Goal: Book appointment/travel/reservation

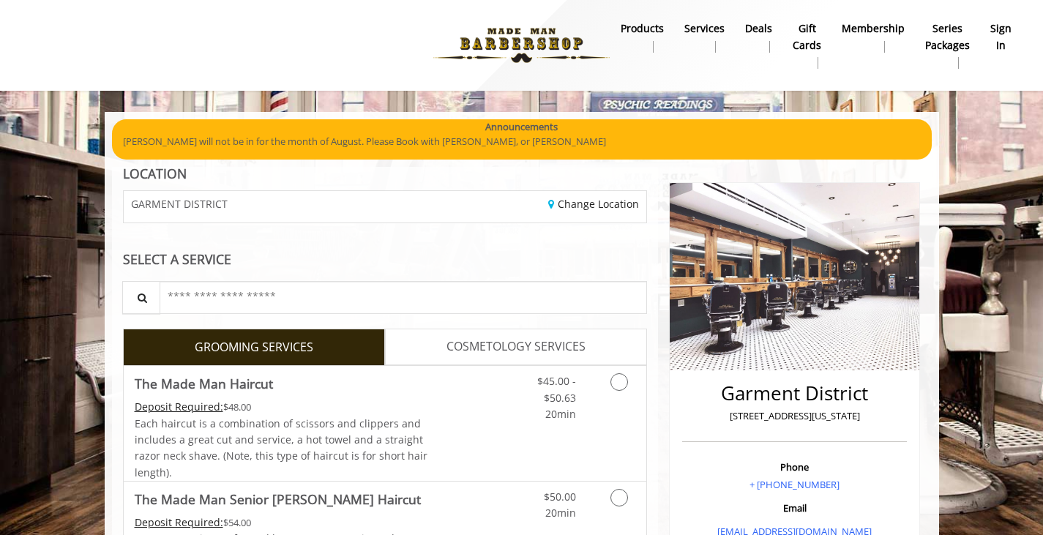
scroll to position [184, 0]
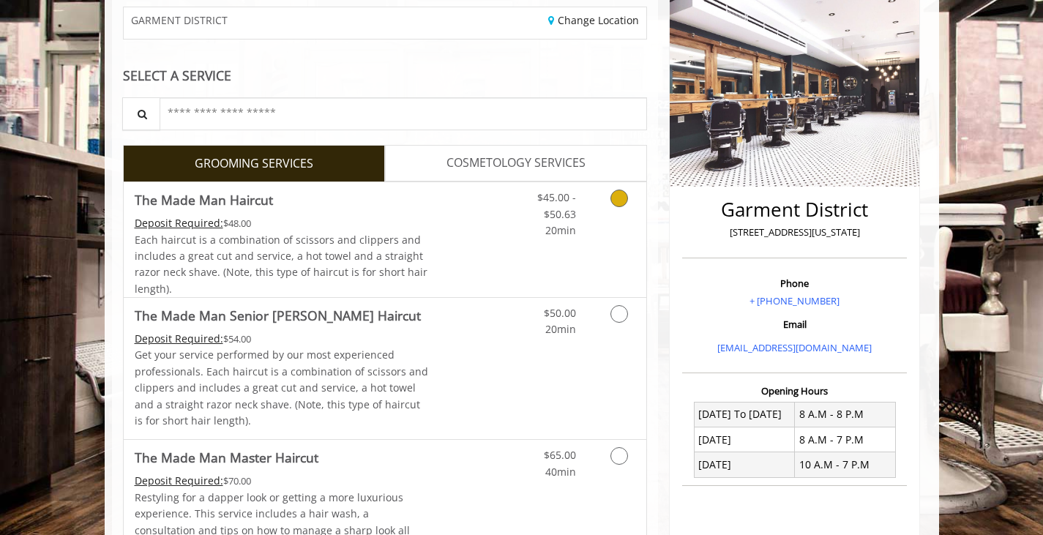
click at [568, 228] on span "20min" at bounding box center [560, 230] width 31 height 14
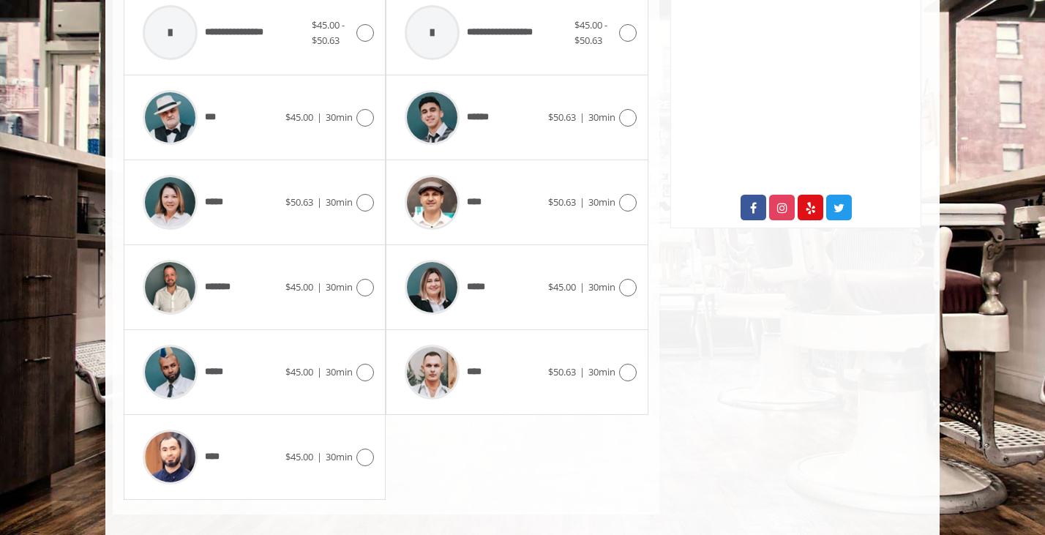
scroll to position [683, 0]
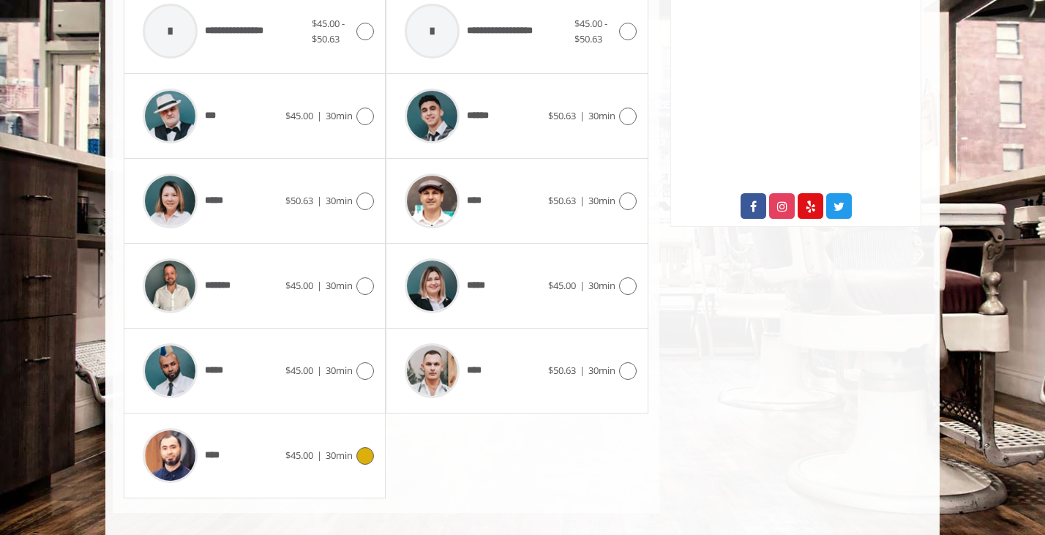
click at [336, 478] on div "**** $45.00 | 30min" at bounding box center [254, 456] width 239 height 70
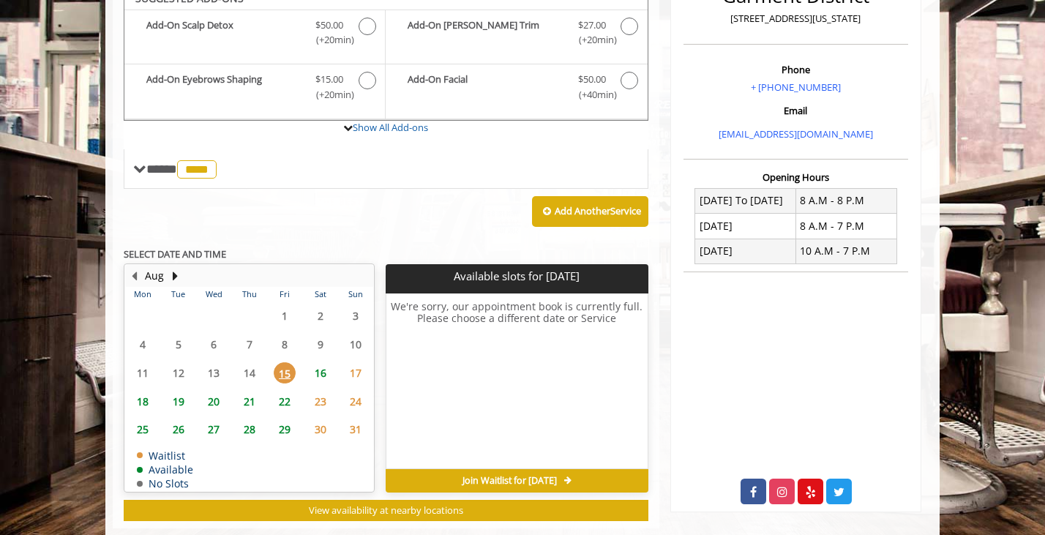
scroll to position [383, 0]
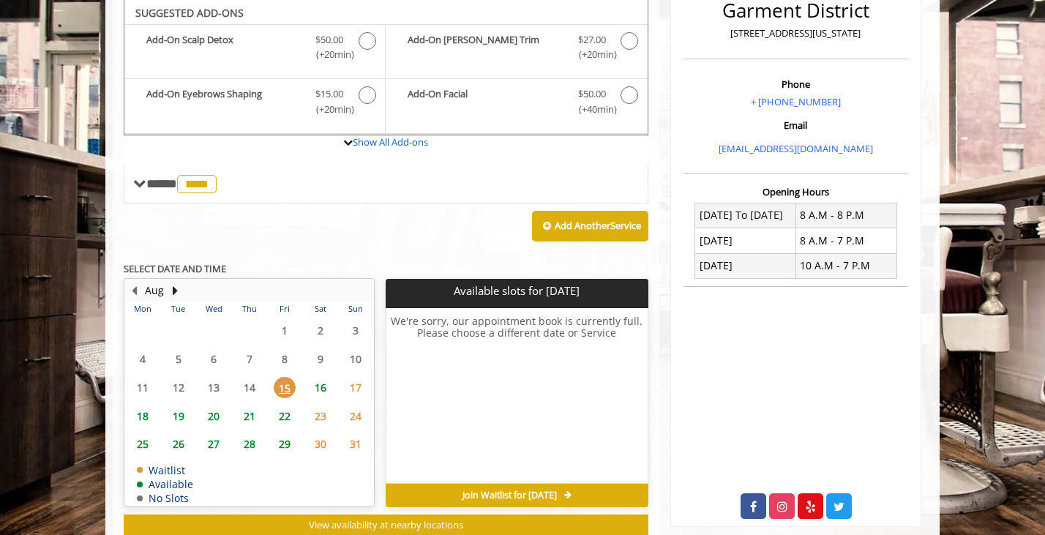
click at [462, 490] on span "Join Waitlist for [DATE]" at bounding box center [509, 496] width 94 height 12
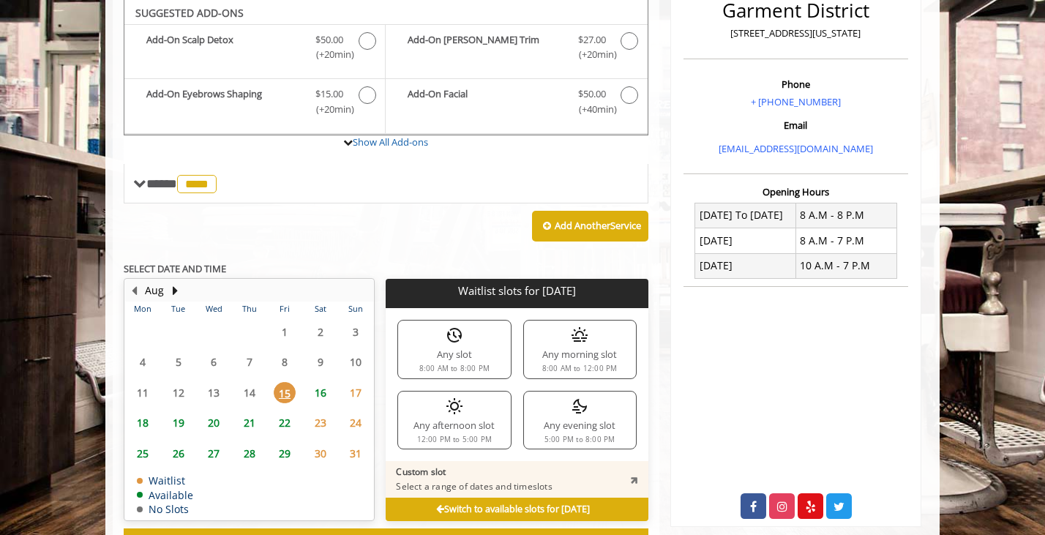
click at [482, 416] on div "Any afternoon slot 12:00 PM to 5:00 PM" at bounding box center [453, 420] width 113 height 59
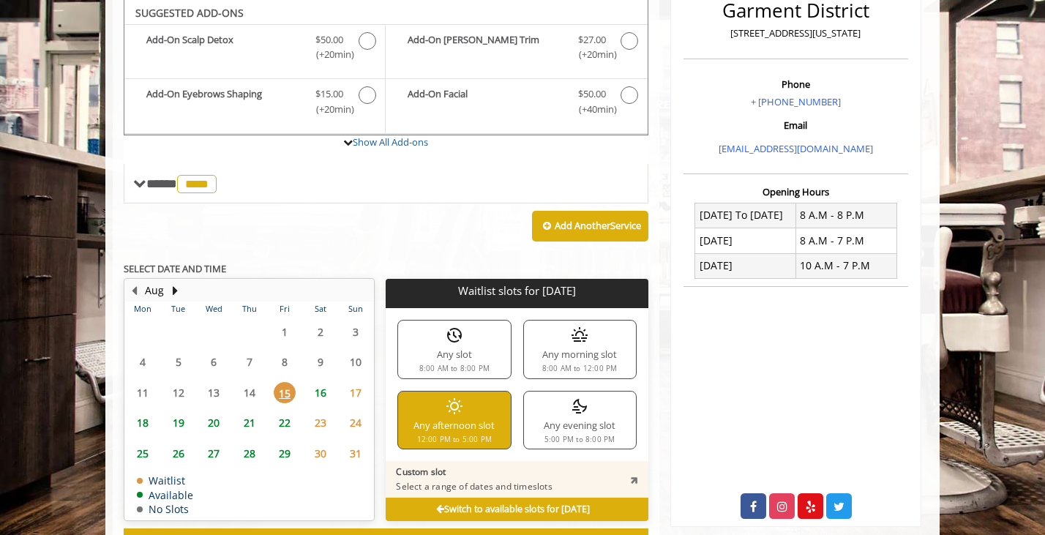
click at [545, 358] on div "Any morning slot 8:00 AM to 12:00 PM" at bounding box center [579, 349] width 113 height 59
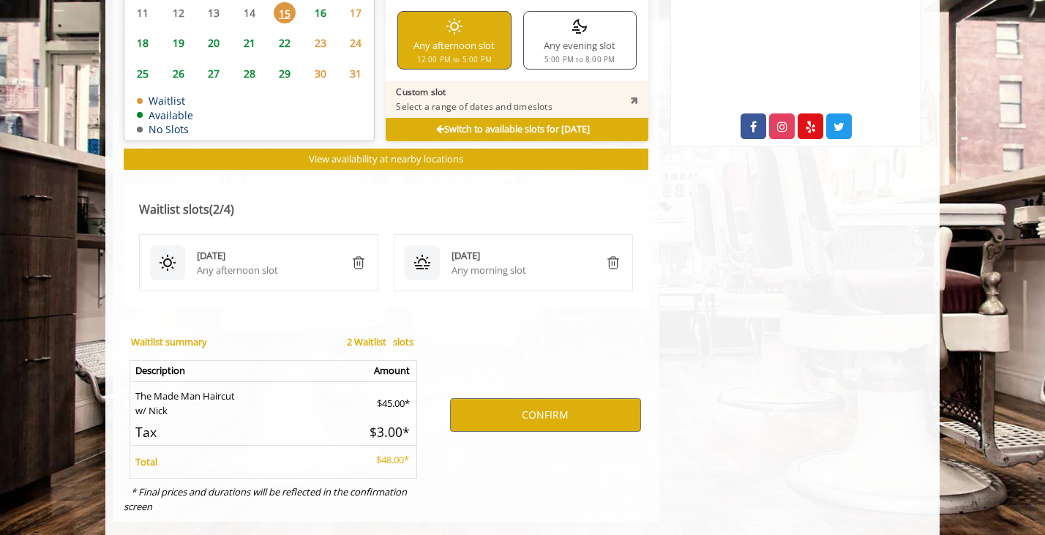
scroll to position [765, 0]
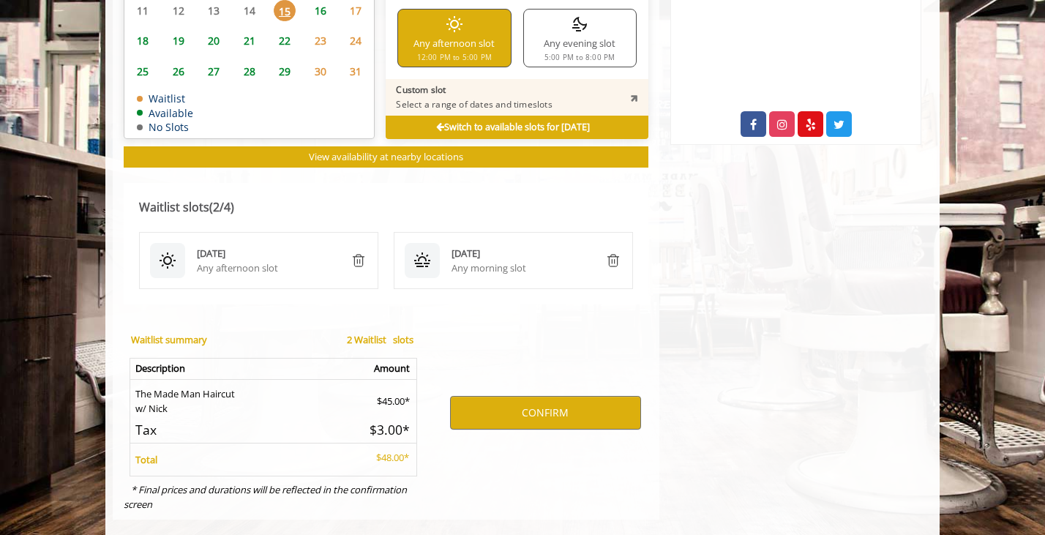
click at [374, 336] on b "2 Waitlist slot s" at bounding box center [380, 339] width 67 height 13
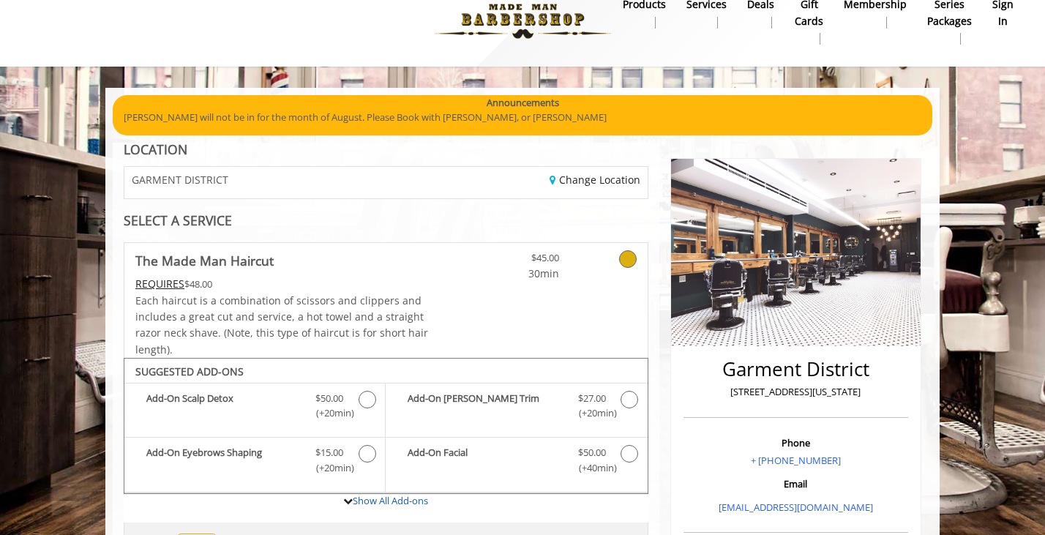
scroll to position [0, 0]
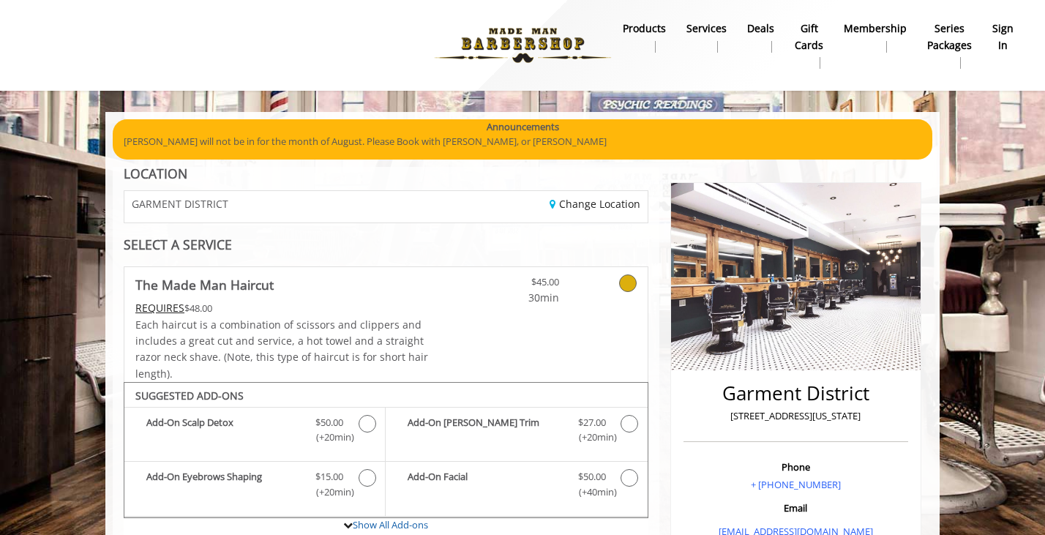
click at [1003, 45] on b "sign in" at bounding box center [1002, 36] width 21 height 33
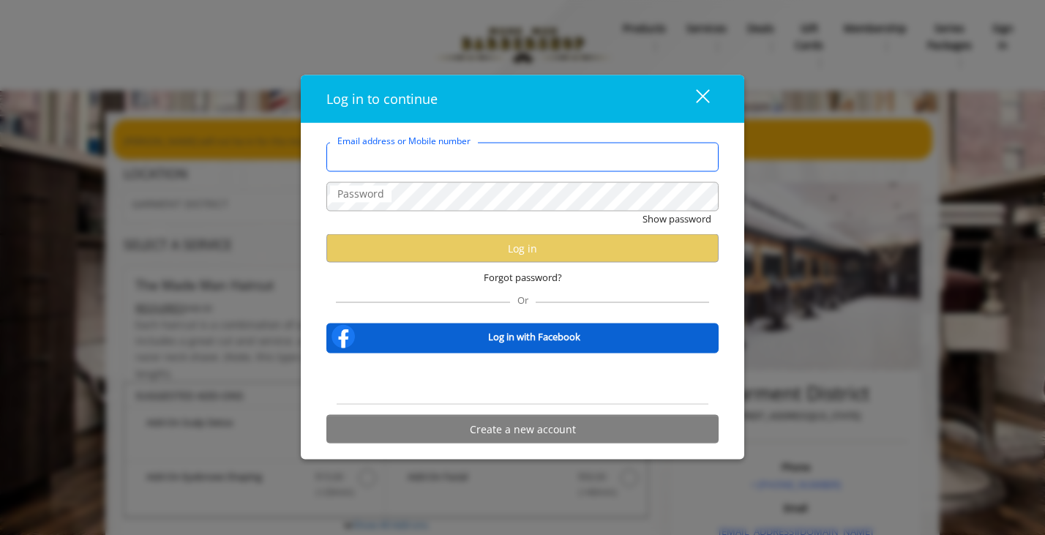
type input "**********"
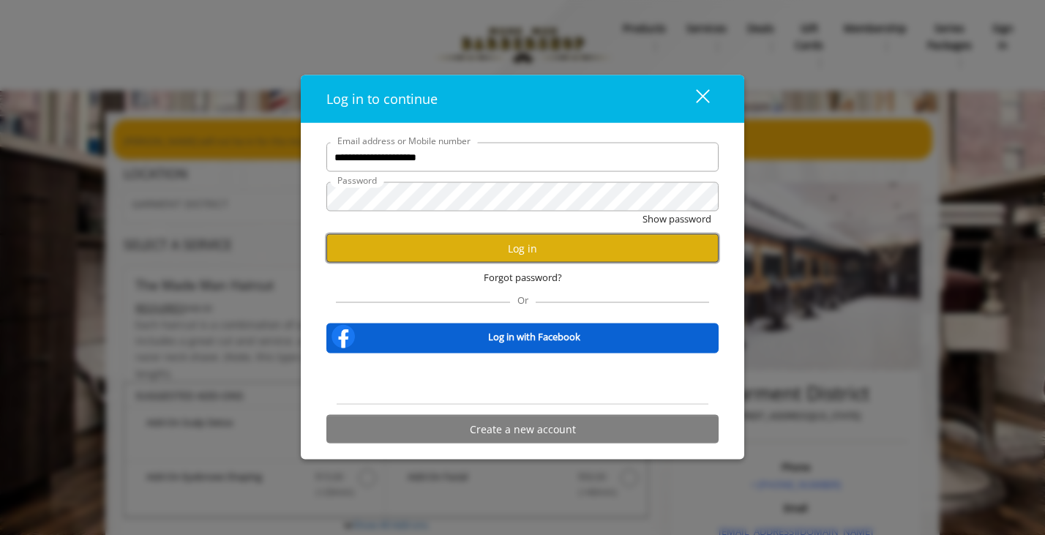
click at [546, 258] on button "Log in" at bounding box center [522, 248] width 392 height 29
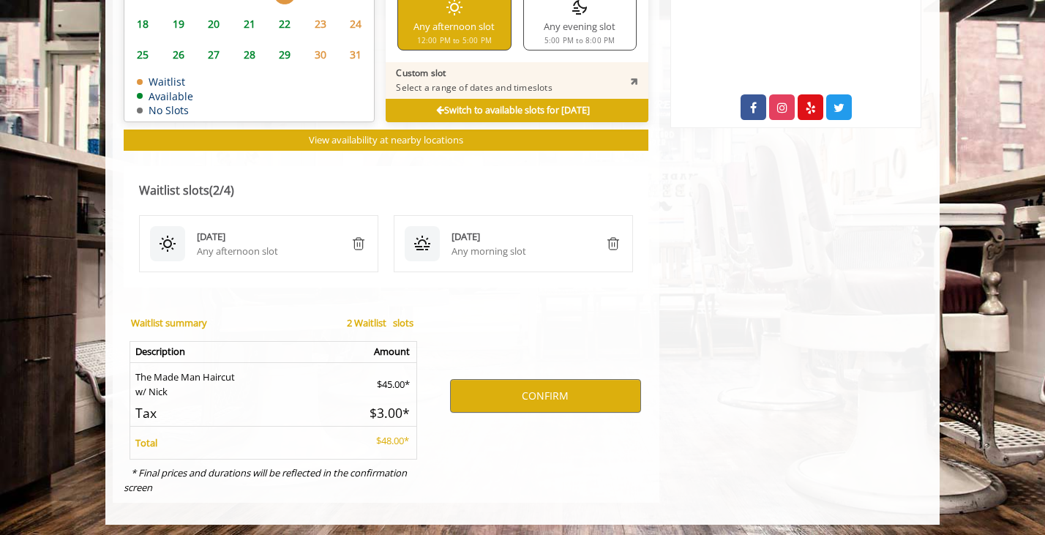
scroll to position [785, 0]
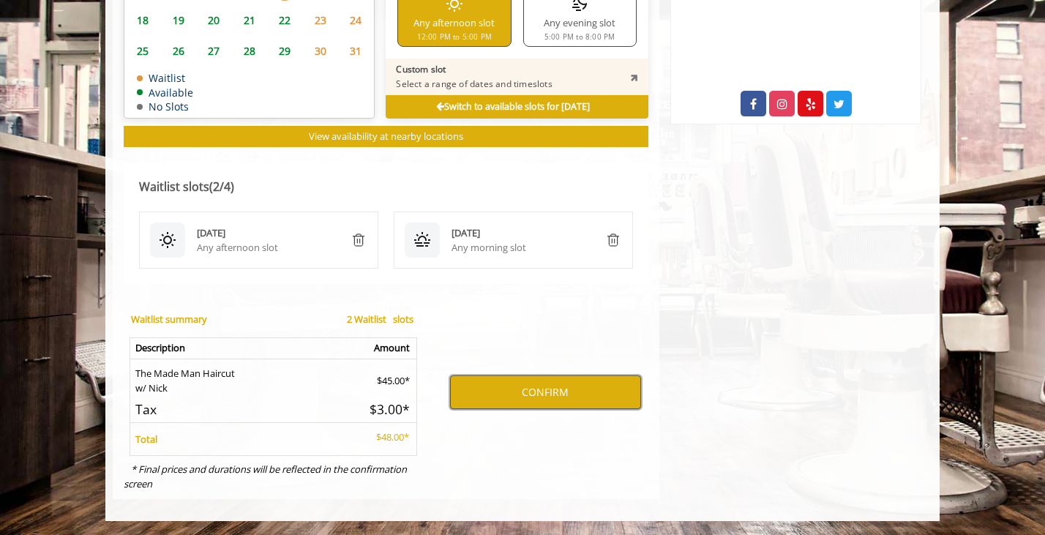
click at [506, 388] on button "CONFIRM" at bounding box center [545, 392] width 191 height 34
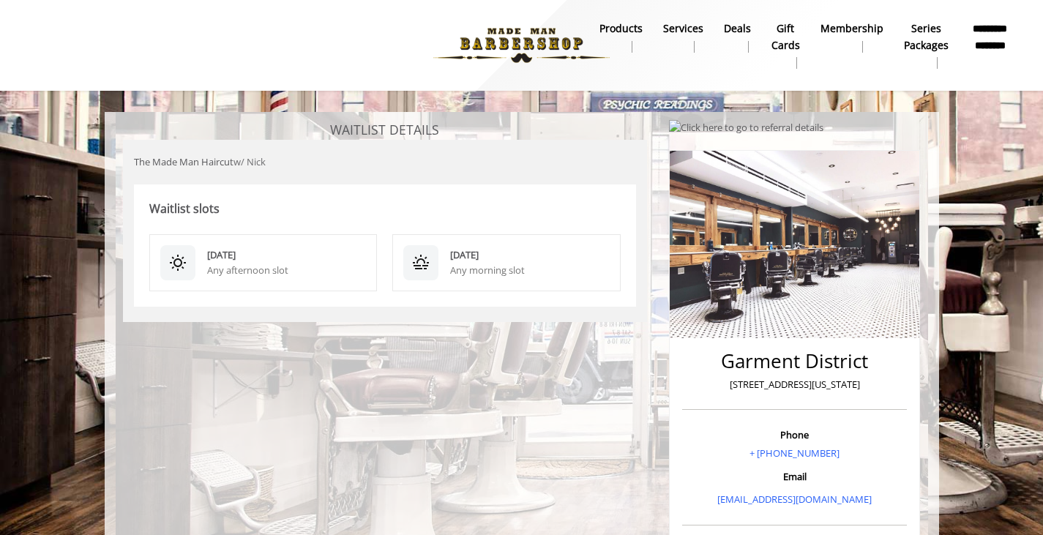
click at [302, 276] on div "Any afternoon slot" at bounding box center [287, 270] width 160 height 15
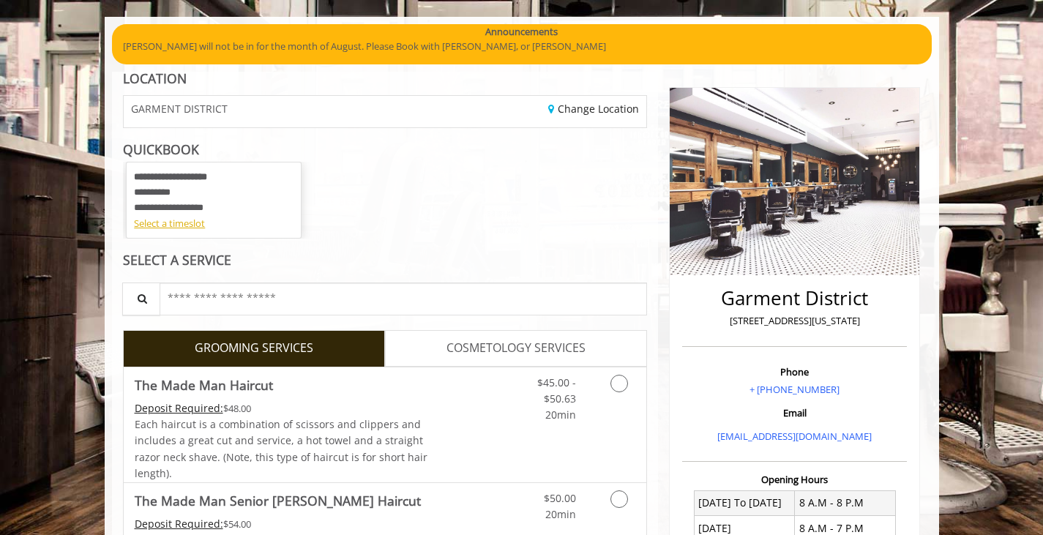
scroll to position [100, 0]
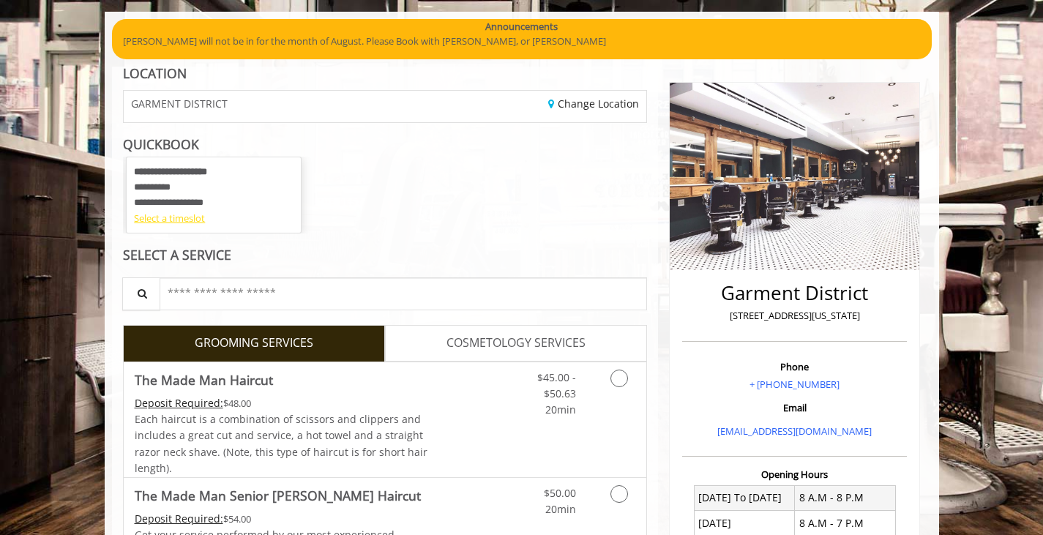
click at [195, 215] on div "Select a timeslot" at bounding box center [214, 218] width 160 height 15
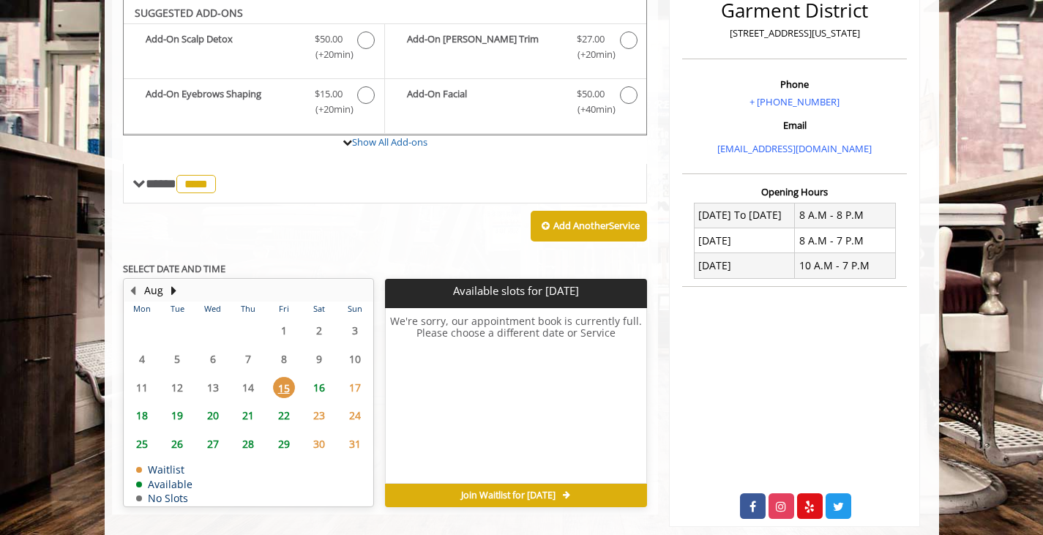
scroll to position [411, 0]
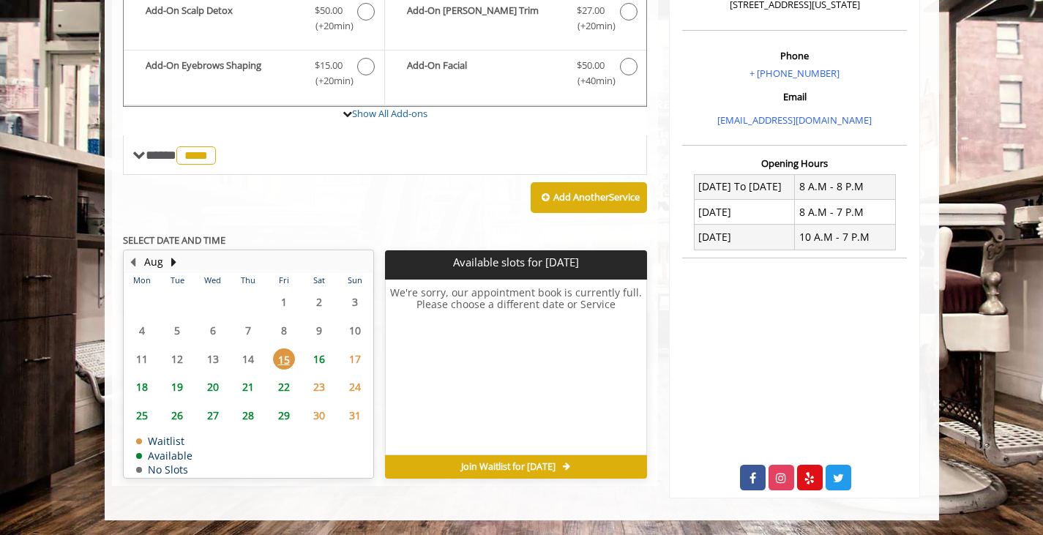
click at [471, 461] on span "Join Waitlist for [DATE]" at bounding box center [508, 467] width 94 height 12
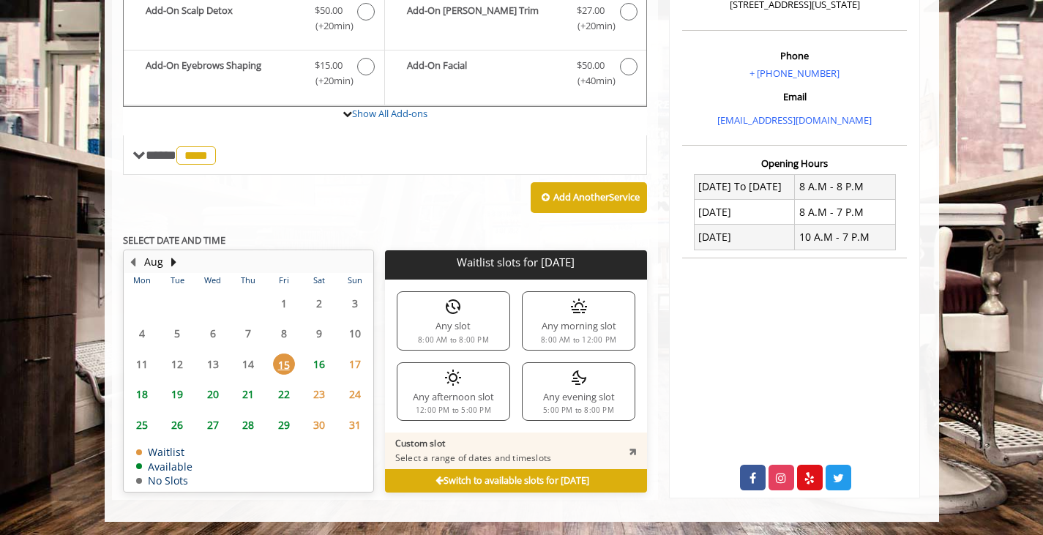
click at [481, 380] on div "Any afternoon slot 12:00 PM to 5:00 PM" at bounding box center [453, 391] width 113 height 59
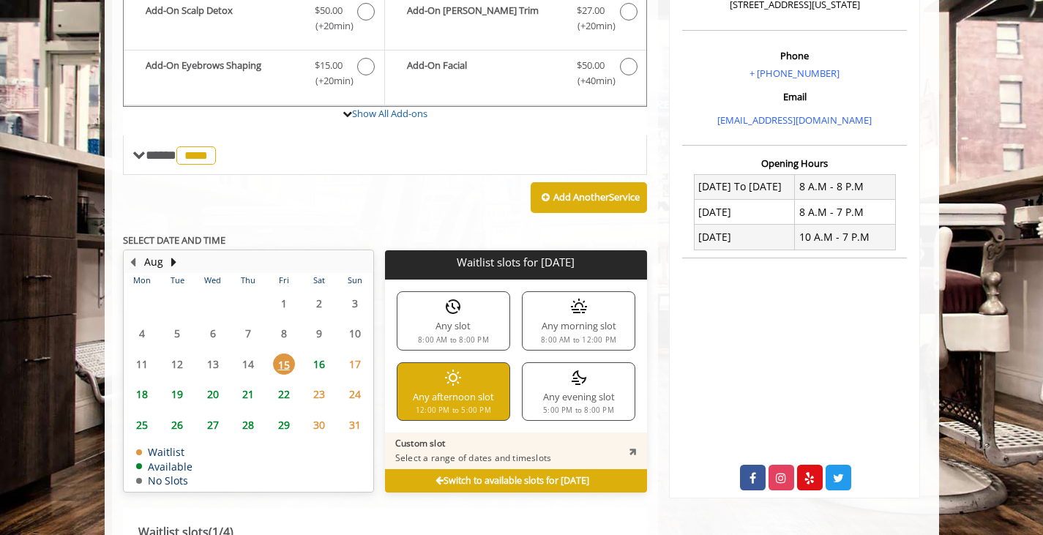
click at [548, 302] on div "Any morning slot 8:00 AM to 12:00 PM" at bounding box center [578, 320] width 113 height 59
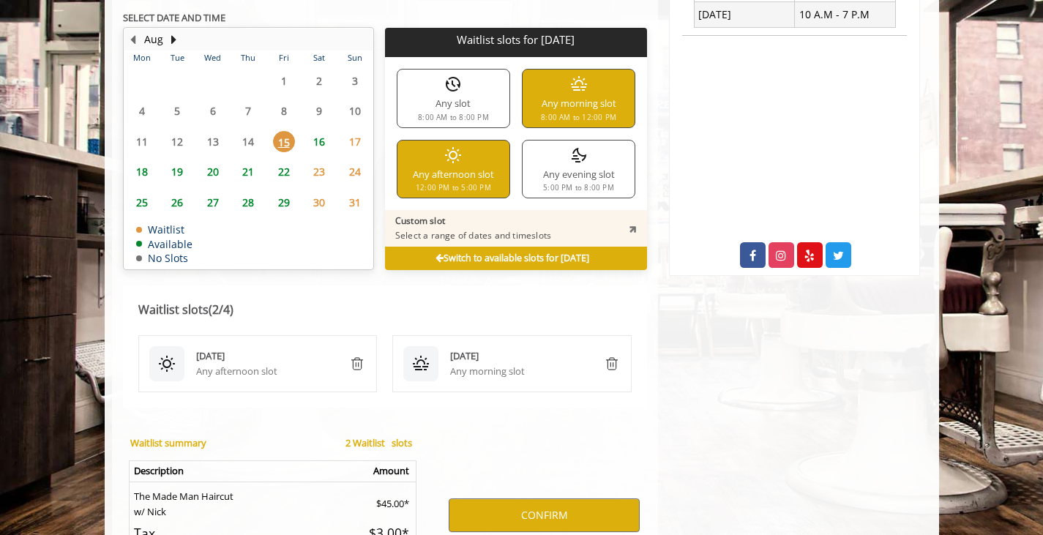
scroll to position [757, 0]
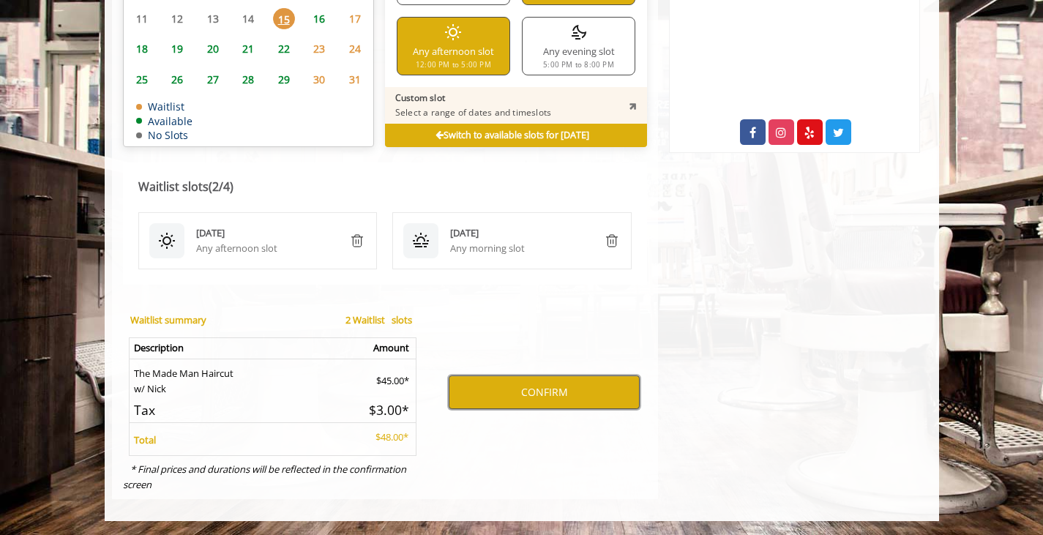
click at [517, 400] on button "CONFIRM" at bounding box center [544, 392] width 191 height 34
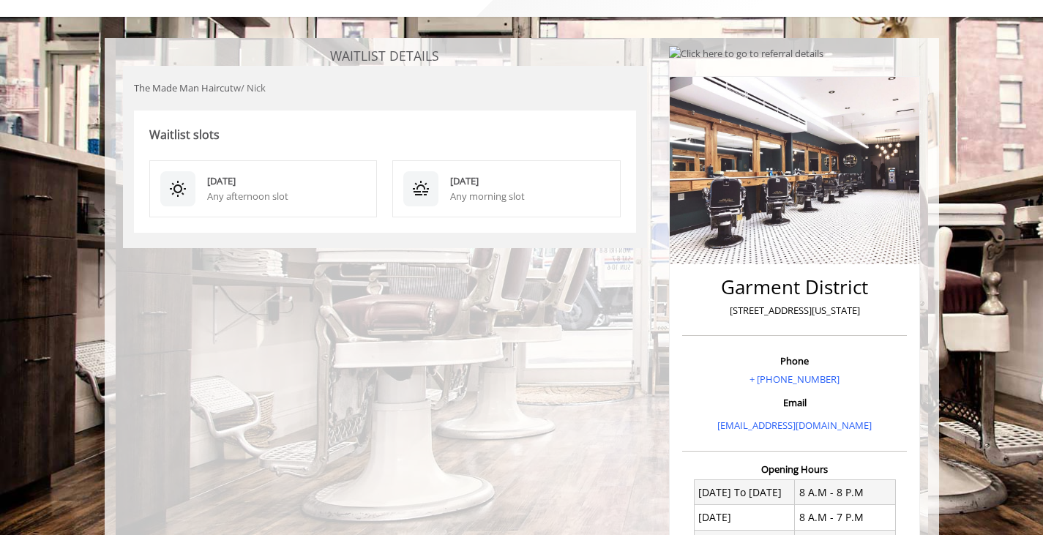
scroll to position [56, 0]
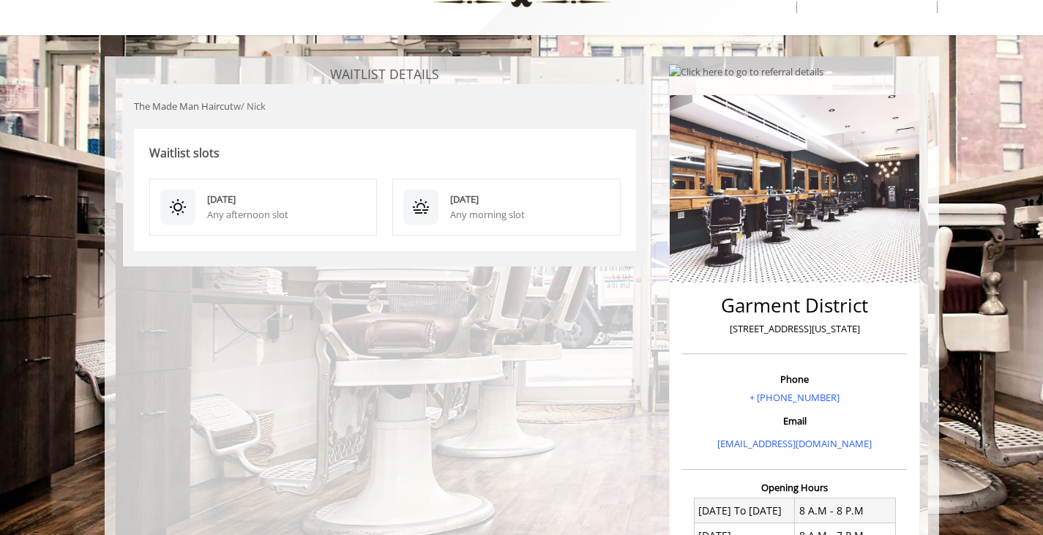
click at [484, 211] on div "Any morning slot" at bounding box center [530, 214] width 160 height 15
click at [337, 211] on div "Any afternoon slot" at bounding box center [287, 214] width 160 height 15
click at [382, 247] on div "[DATE] Any afternoon slot [DATE] Any morning slot" at bounding box center [385, 207] width 503 height 88
click at [336, 147] on div "Waitlist slots" at bounding box center [385, 146] width 503 height 34
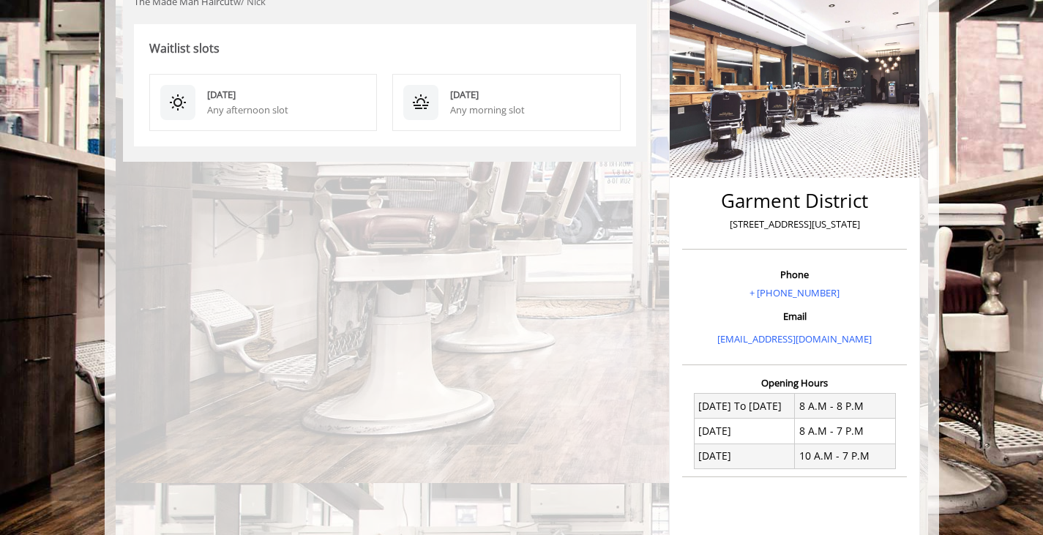
scroll to position [161, 0]
click at [767, 337] on link "[EMAIL_ADDRESS][DOMAIN_NAME]" at bounding box center [794, 338] width 154 height 13
click at [599, 282] on div "WAITLIST DETAILS The Made Man Haircut w/ Nick Waitlist slots [DATE] Any afterno…" at bounding box center [385, 337] width 547 height 759
